Goal: Task Accomplishment & Management: Manage account settings

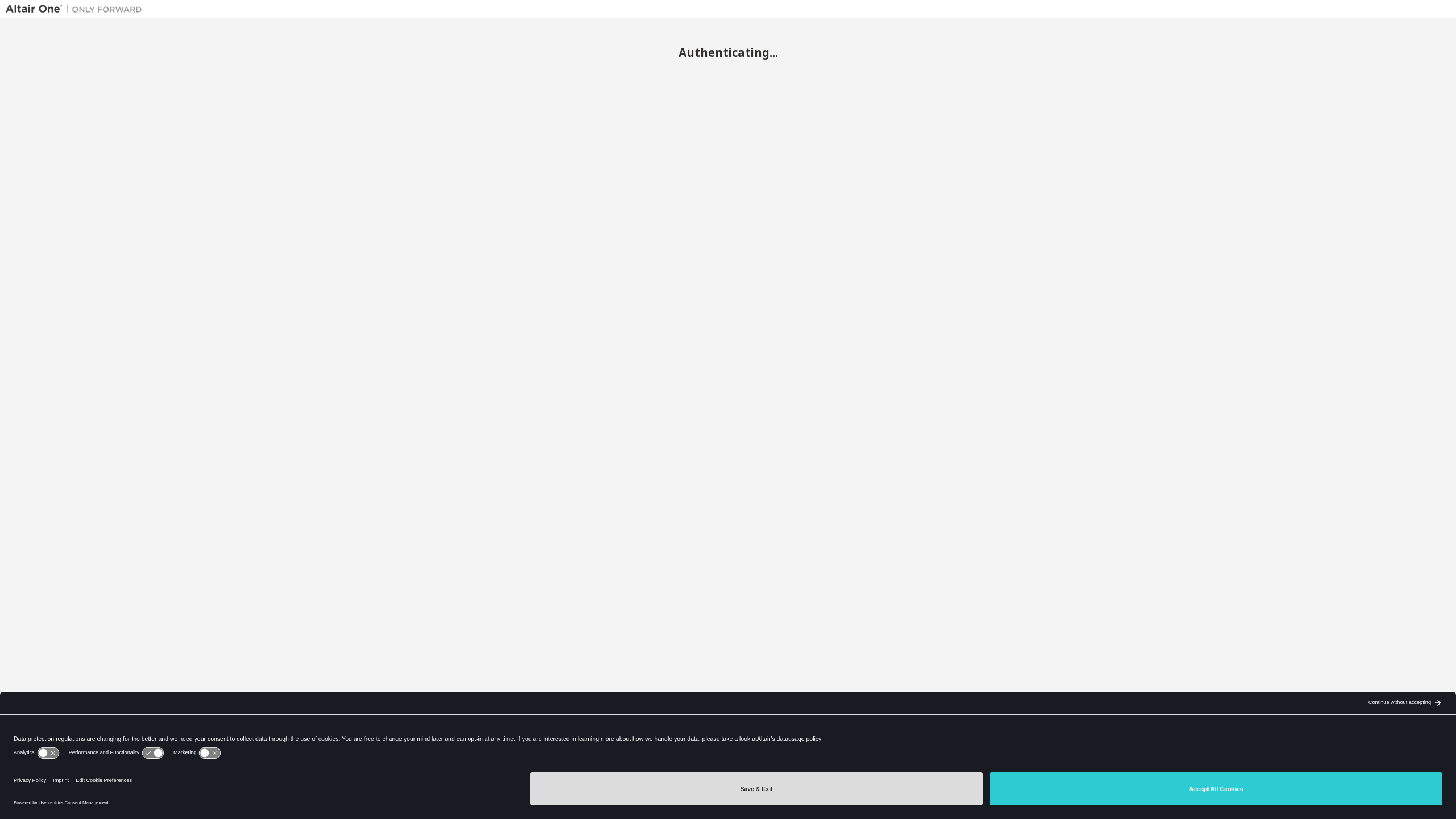
click at [799, 794] on button "Save & Exit" at bounding box center [756, 788] width 453 height 33
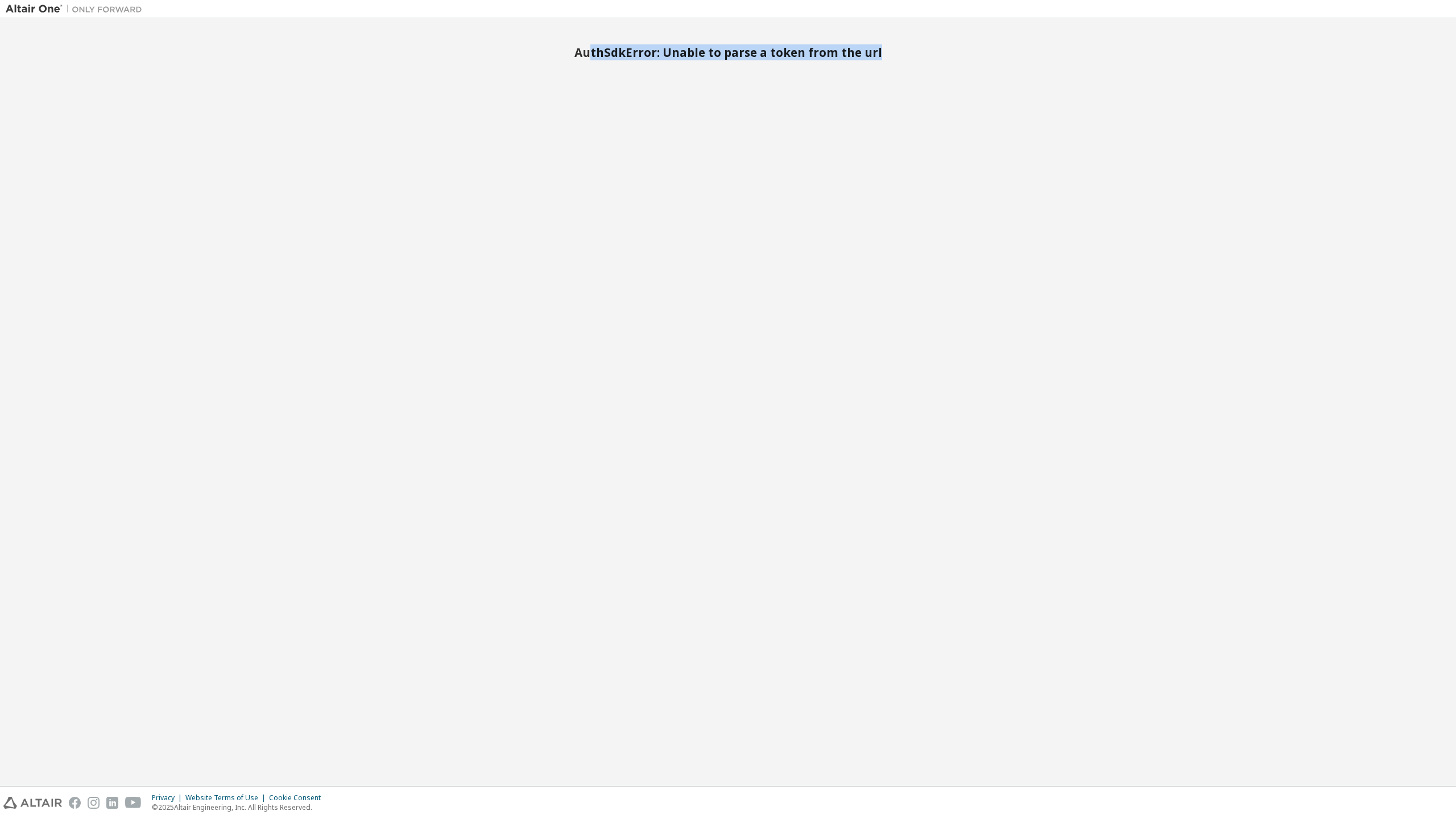
drag, startPoint x: 597, startPoint y: 51, endPoint x: 876, endPoint y: 62, distance: 279.2
click at [876, 62] on div "AuthSdkError: Unable to parse a token from the url" at bounding box center [728, 402] width 1445 height 756
click at [876, 61] on div "AuthSdkError: Unable to parse a token from the url" at bounding box center [728, 402] width 1445 height 756
drag, startPoint x: 548, startPoint y: 53, endPoint x: 826, endPoint y: 51, distance: 278.0
click at [826, 51] on h2 "TypeError: can't access property "user", qt.data is undefined" at bounding box center [728, 51] width 1445 height 15
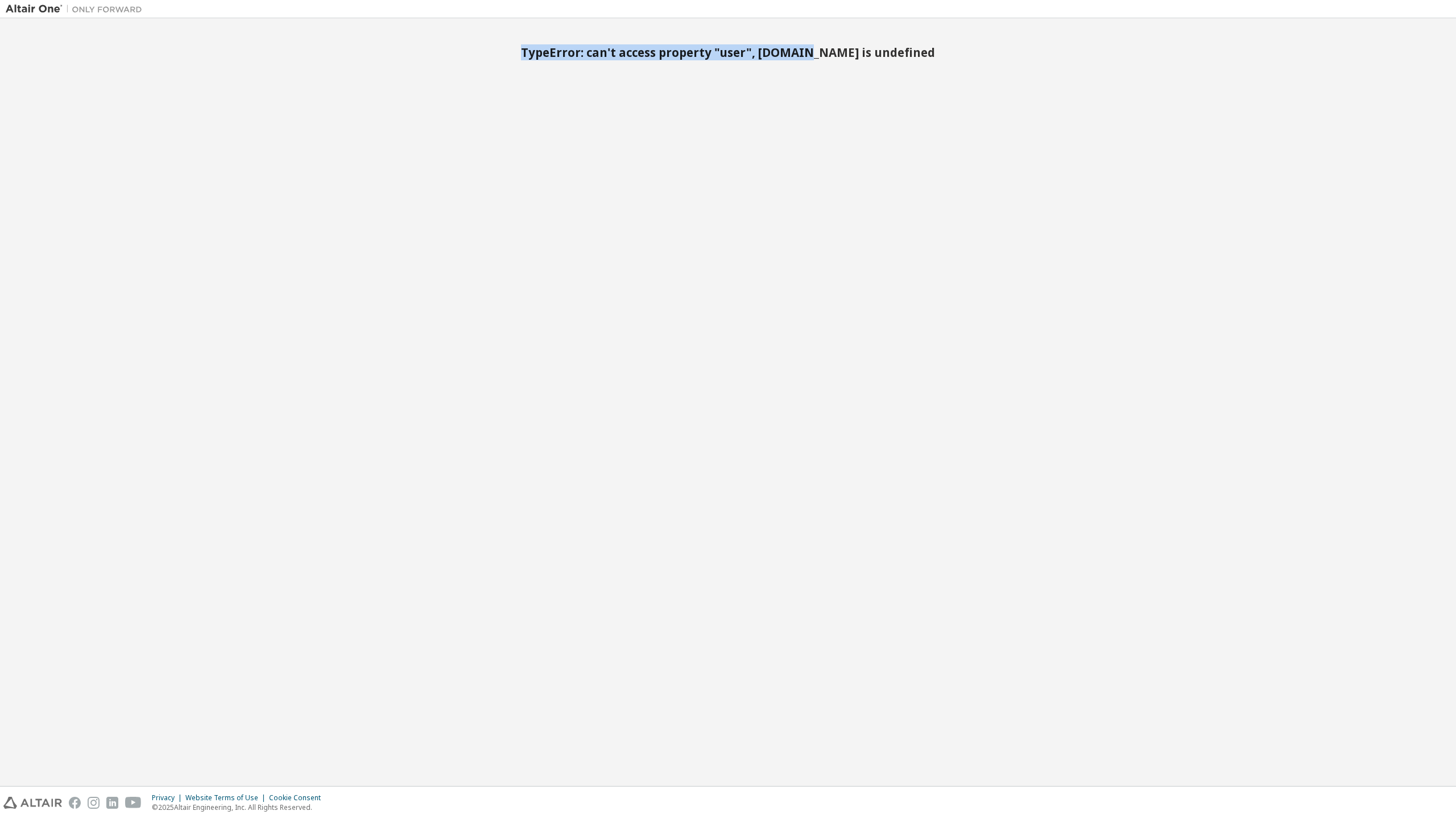
click at [826, 51] on h2 "TypeError: can't access property "user", [DOMAIN_NAME] is undefined" at bounding box center [728, 51] width 1445 height 15
drag, startPoint x: 552, startPoint y: 51, endPoint x: 905, endPoint y: 51, distance: 353.0
click at [905, 51] on h2 "TypeError: can't access property "user", qt.data is undefined" at bounding box center [728, 51] width 1445 height 15
click at [905, 51] on h2 "TypeError: can't access property "user", [DOMAIN_NAME] is undefined" at bounding box center [728, 51] width 1445 height 15
drag, startPoint x: 588, startPoint y: 47, endPoint x: 937, endPoint y: 58, distance: 349.2
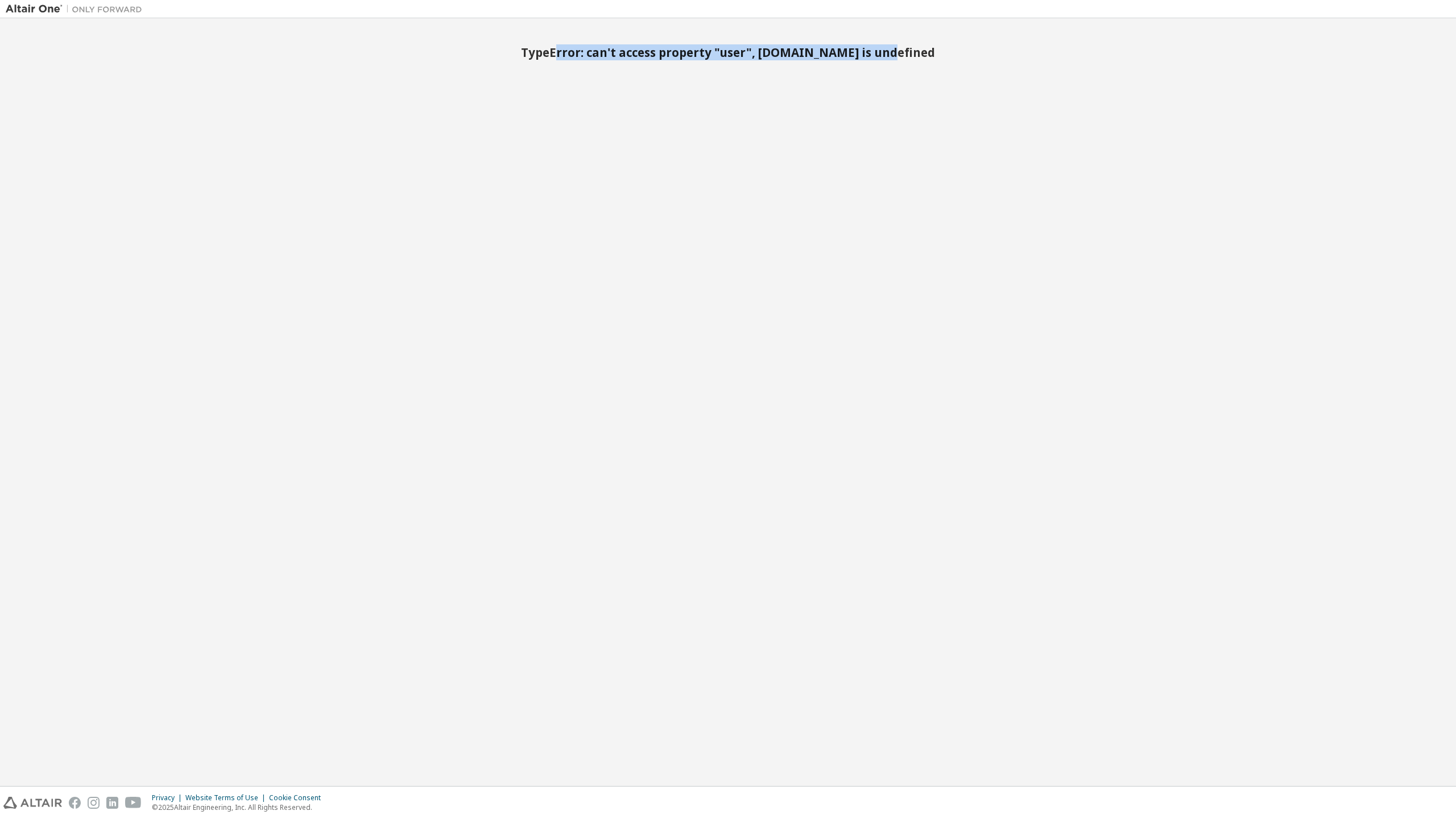
click at [937, 58] on h2 "TypeError: can't access property "user", [DOMAIN_NAME] is undefined" at bounding box center [728, 51] width 1445 height 15
click at [1077, 63] on div "AuthSdkError: Unable to parse a token from the url" at bounding box center [728, 402] width 1445 height 756
drag, startPoint x: 620, startPoint y: 53, endPoint x: 922, endPoint y: 72, distance: 302.6
click at [922, 72] on div "TypeError: can't access property "user", [DOMAIN_NAME] is undefined" at bounding box center [728, 402] width 1445 height 756
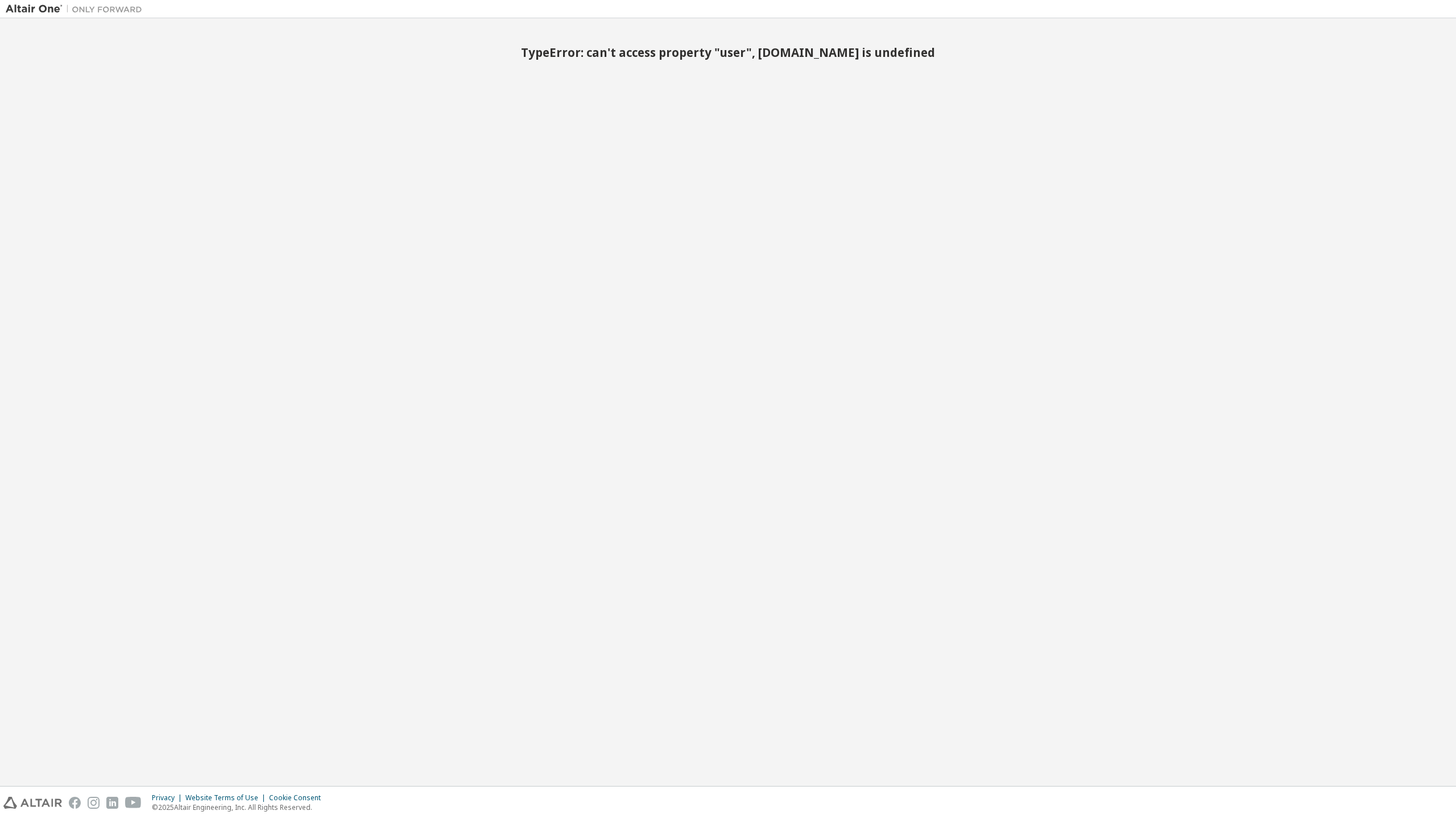
click at [778, 41] on div "TypeError: can't access property "user", [DOMAIN_NAME] is undefined" at bounding box center [728, 43] width 1445 height 37
drag, startPoint x: 904, startPoint y: 54, endPoint x: 558, endPoint y: 38, distance: 346.4
click at [558, 38] on div "TypeError: can't access property "user", [DOMAIN_NAME] is undefined" at bounding box center [728, 43] width 1445 height 37
click at [694, 56] on h2 "TypeError: can't access property "user", [DOMAIN_NAME] is undefined" at bounding box center [728, 51] width 1445 height 15
click at [543, 433] on div "TypeError: can't access property "user", [DOMAIN_NAME] is undefined" at bounding box center [728, 402] width 1445 height 756
